Goal: Use online tool/utility: Use online tool/utility

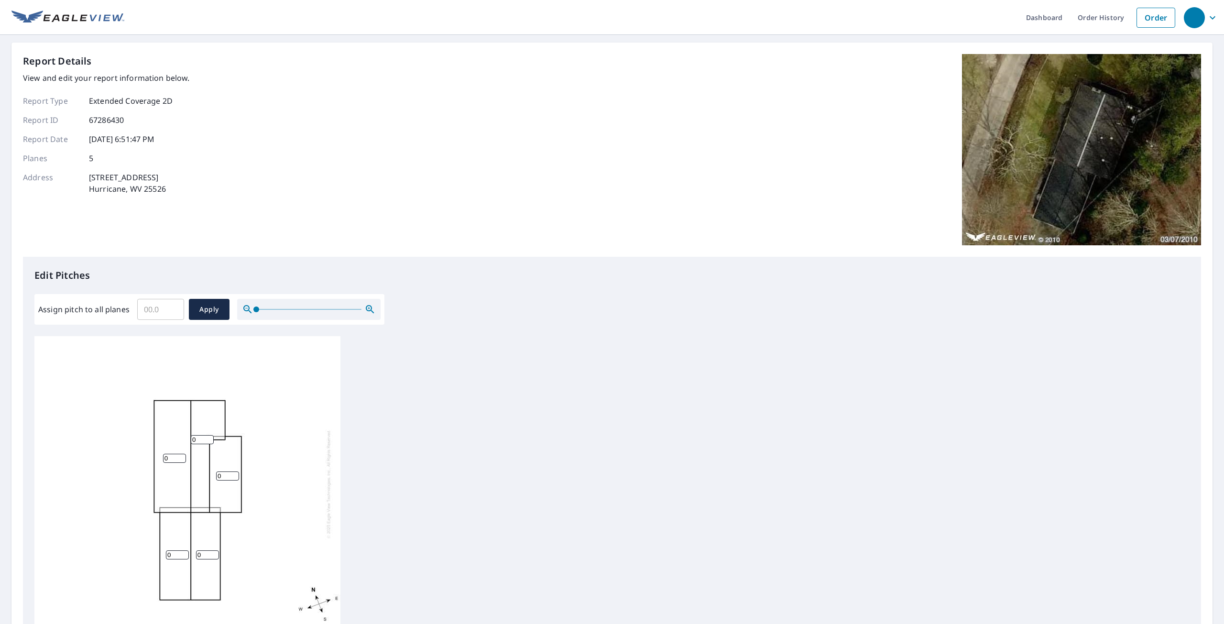
scroll to position [10, 0]
click at [233, 472] on input "1" at bounding box center [227, 476] width 23 height 9
type input "2"
click at [233, 472] on input "2" at bounding box center [227, 476] width 23 height 9
click at [209, 435] on input "1" at bounding box center [202, 439] width 23 height 9
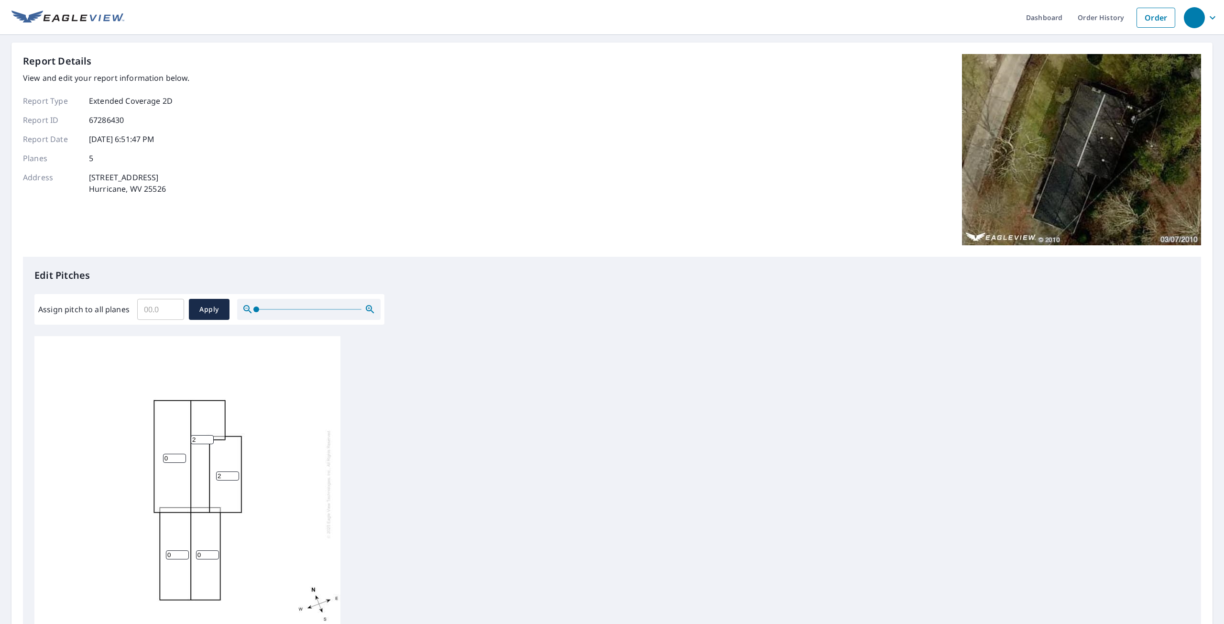
click at [209, 435] on input "2" at bounding box center [202, 439] width 23 height 9
click at [209, 435] on input "3" at bounding box center [202, 439] width 23 height 9
type input "4"
click at [209, 435] on input "4" at bounding box center [202, 439] width 23 height 9
click at [172, 454] on input "0" at bounding box center [174, 458] width 23 height 9
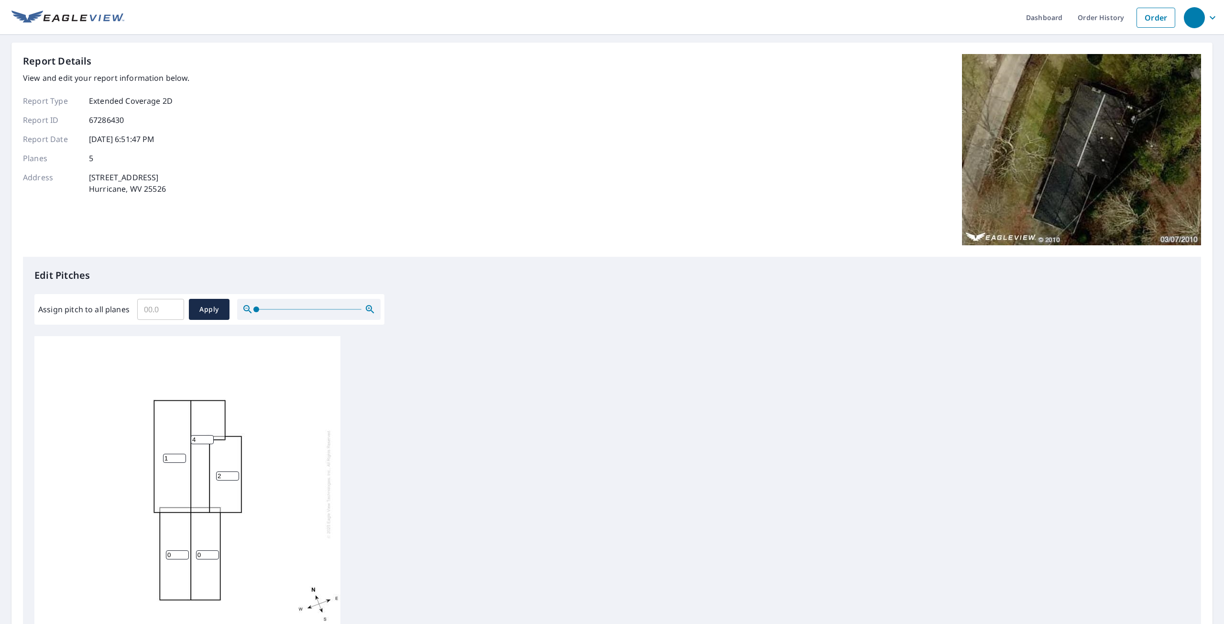
click at [180, 454] on input "1" at bounding box center [174, 458] width 23 height 9
click at [180, 454] on input "2" at bounding box center [174, 458] width 23 height 9
click at [180, 454] on input "3" at bounding box center [174, 458] width 23 height 9
type input "4"
click at [180, 454] on input "4" at bounding box center [174, 458] width 23 height 9
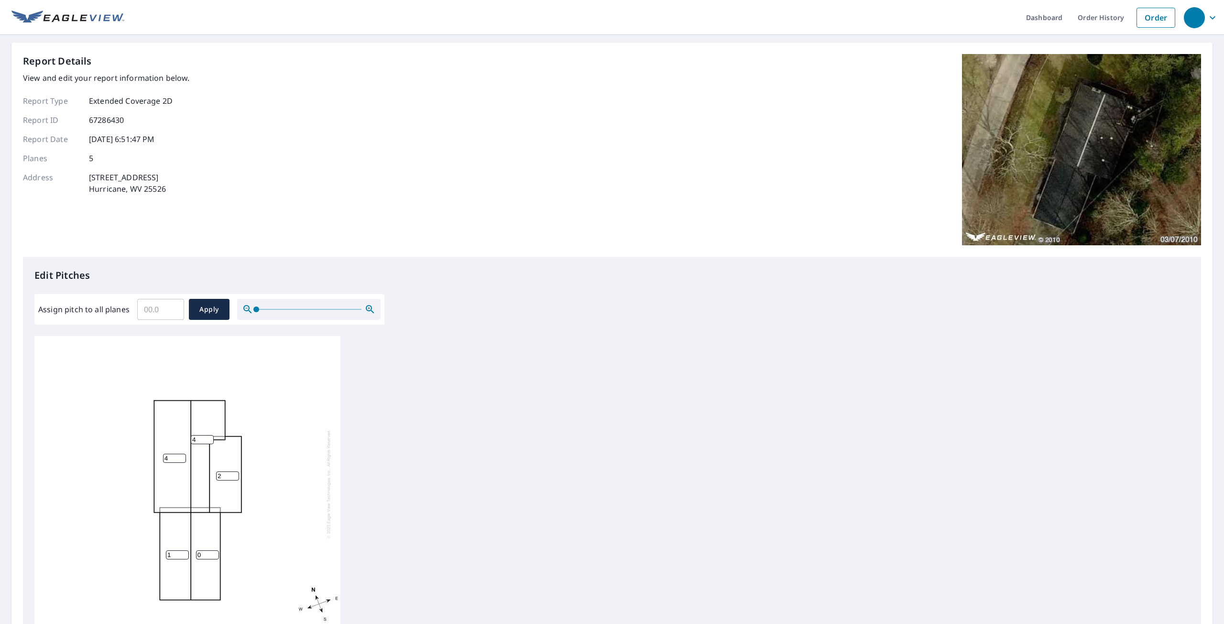
click at [182, 550] on input "1" at bounding box center [177, 554] width 23 height 9
click at [184, 550] on input "1" at bounding box center [177, 554] width 23 height 9
click at [182, 550] on input "1" at bounding box center [177, 554] width 23 height 9
click at [183, 550] on input "1" at bounding box center [177, 554] width 23 height 9
click at [184, 543] on div "4 1 0 4 2" at bounding box center [187, 484] width 306 height 300
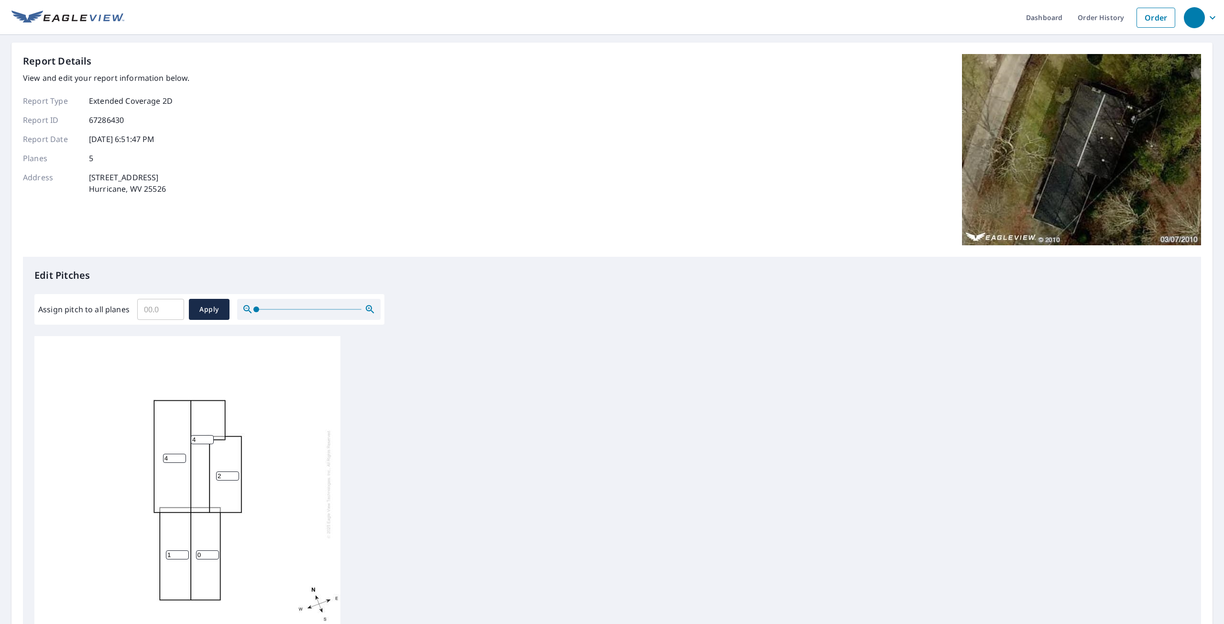
click at [184, 543] on div "4 1 0 4 2" at bounding box center [187, 484] width 306 height 300
click at [185, 550] on input "2" at bounding box center [177, 554] width 23 height 9
click at [185, 550] on input "3" at bounding box center [177, 554] width 23 height 9
type input "4"
click at [185, 550] on input "4" at bounding box center [177, 554] width 23 height 9
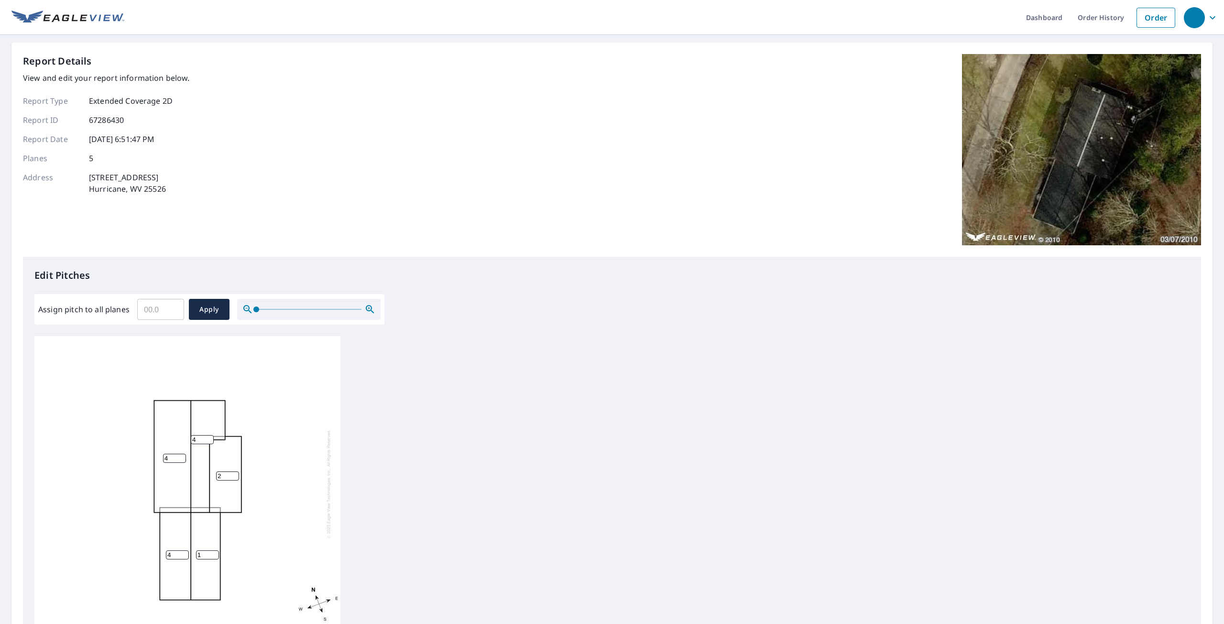
click at [214, 550] on input "1" at bounding box center [207, 554] width 23 height 9
click at [214, 550] on input "2" at bounding box center [207, 554] width 23 height 9
click at [214, 550] on input "3" at bounding box center [207, 554] width 23 height 9
type input "4"
click at [214, 550] on input "4" at bounding box center [207, 554] width 23 height 9
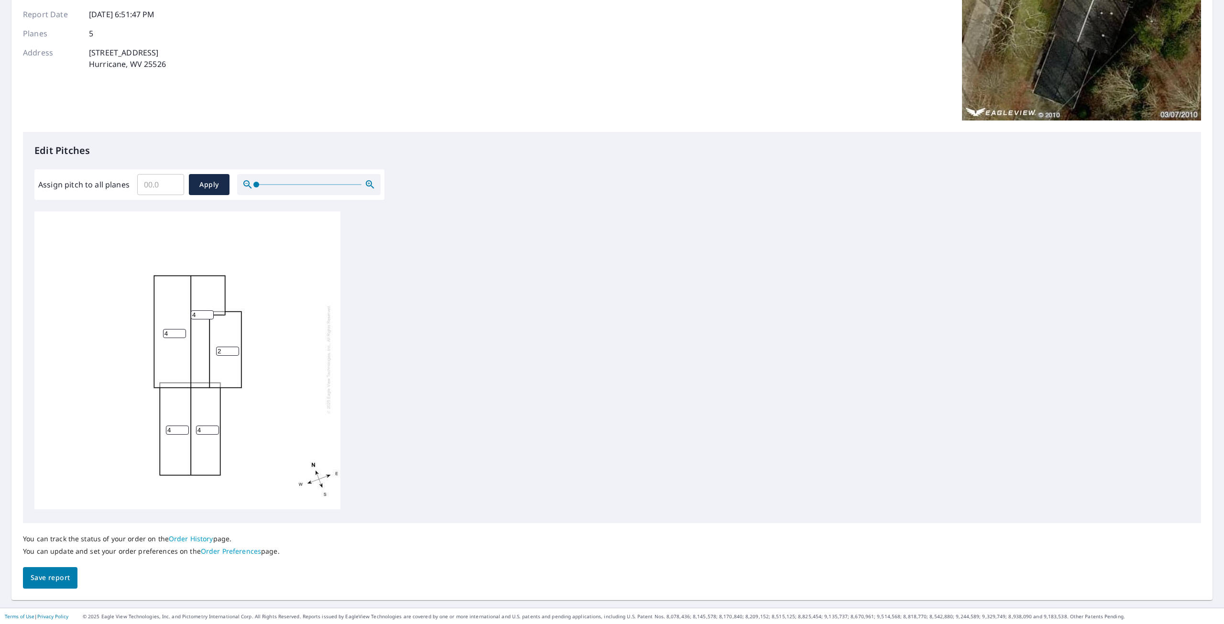
scroll to position [126, 0]
click at [54, 578] on span "Save report" at bounding box center [50, 577] width 39 height 12
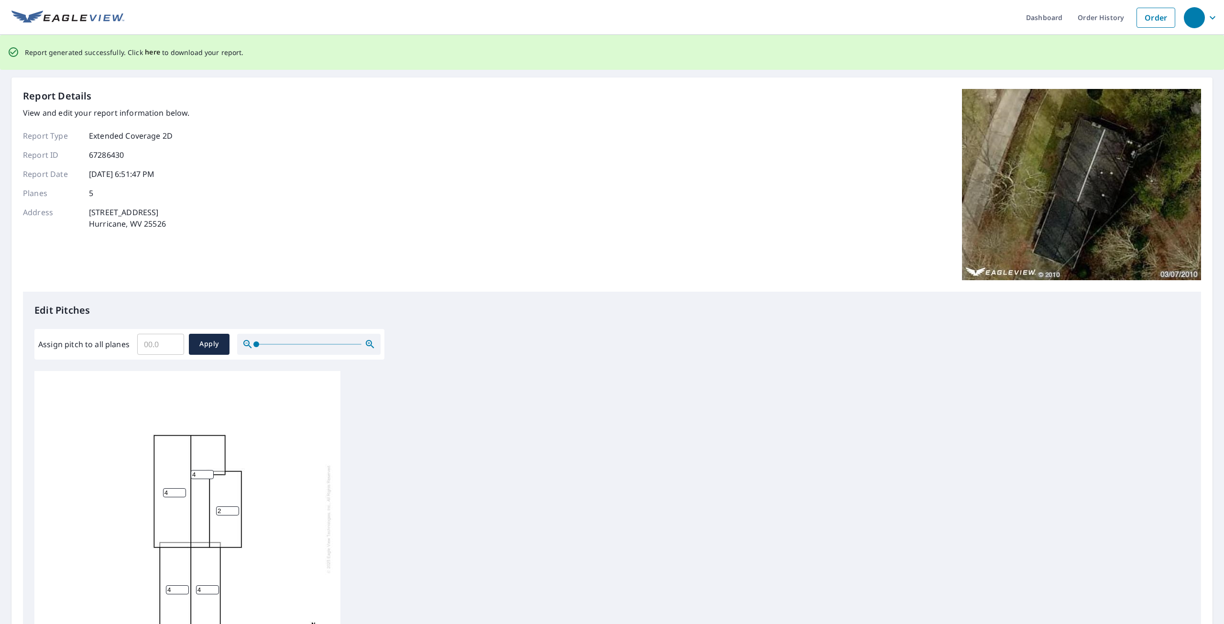
click at [151, 54] on span "here" at bounding box center [153, 52] width 16 height 12
